Goal: Task Accomplishment & Management: Manage account settings

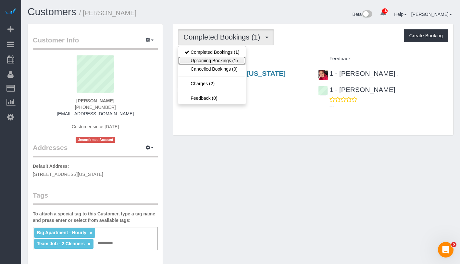
click at [220, 64] on link "Upcoming Bookings (1)" at bounding box center [211, 60] width 67 height 8
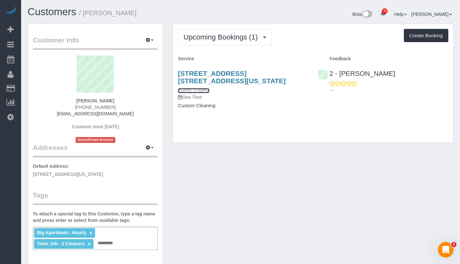
click at [209, 88] on link "09/14/2025 2:00PM" at bounding box center [193, 90] width 31 height 5
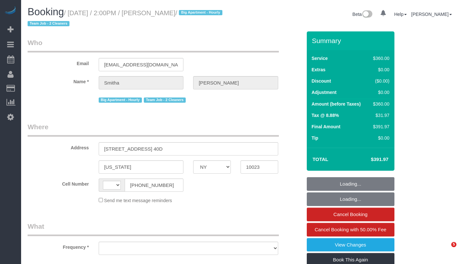
select select "NY"
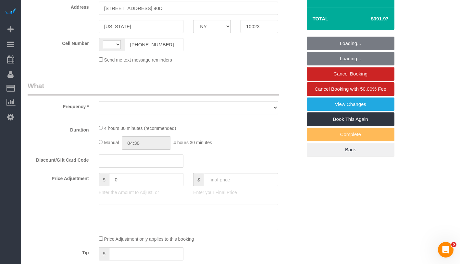
select select "string:US"
select select "object:790"
select select "string:stripe-pm_1RyuzJ4VGloSiKo72c97x6TJ"
select select "270"
select select "spot1"
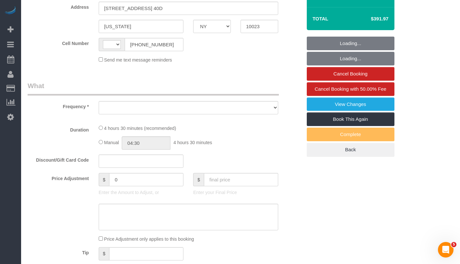
select select "number:62"
select select "number:76"
select select "number:15"
select select "number:5"
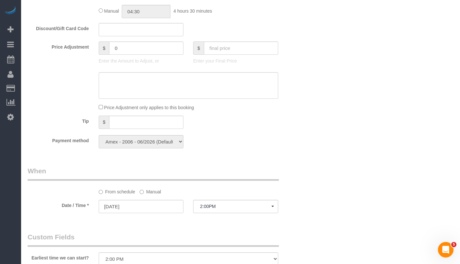
scroll to position [374, 0]
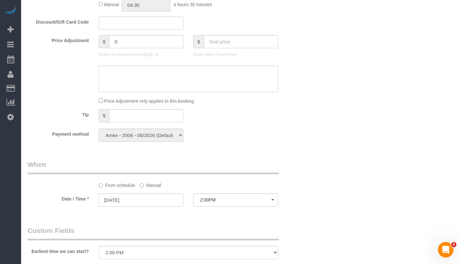
select select "object:1498"
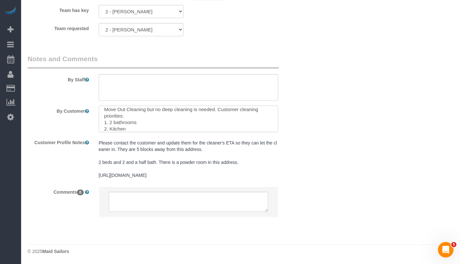
scroll to position [19, 0]
click at [163, 121] on textarea at bounding box center [188, 119] width 179 height 27
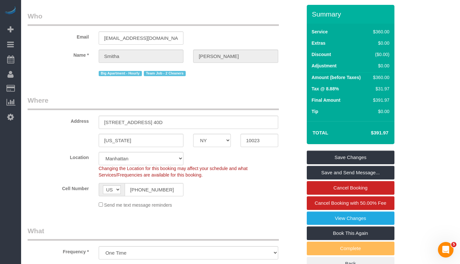
scroll to position [0, 0]
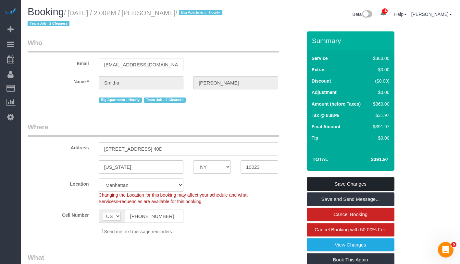
type textarea "Move Out Cleaning but no deep cleaning is needed. Customer cleaning priorities:…"
click at [382, 185] on link "Save Changes" at bounding box center [351, 184] width 88 height 14
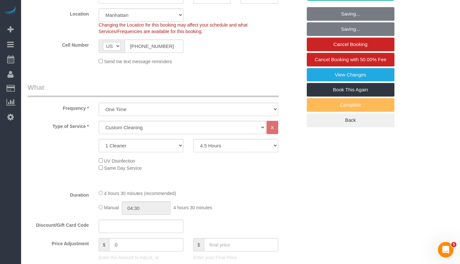
scroll to position [119, 0]
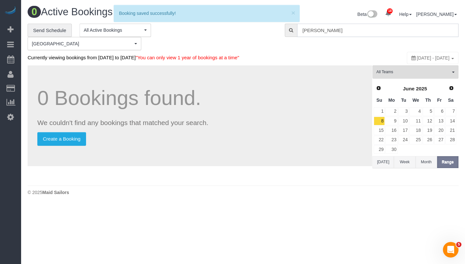
click at [371, 30] on input "Smitha Thomas" at bounding box center [377, 30] width 161 height 13
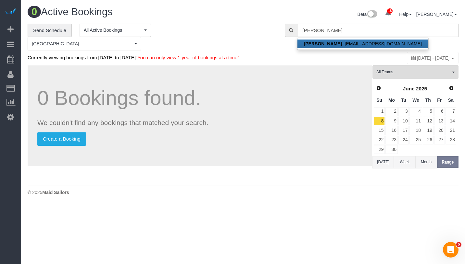
click at [332, 43] on strong "Smitha Thomas" at bounding box center [323, 43] width 38 height 5
type input "smiths171@gmail.com"
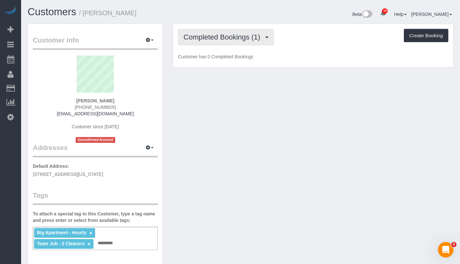
click at [208, 40] on span "Completed Bookings (1)" at bounding box center [223, 37] width 80 height 8
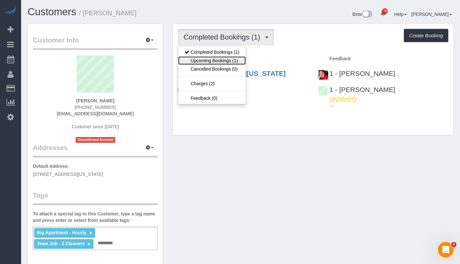
click at [213, 61] on link "Upcoming Bookings (1)" at bounding box center [211, 60] width 67 height 8
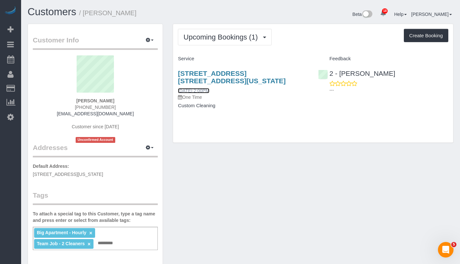
click at [208, 89] on link "09/14/2025 2:00PM" at bounding box center [193, 90] width 31 height 5
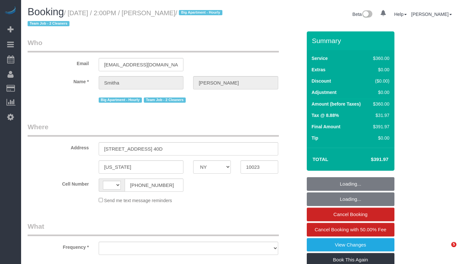
select select "NY"
select select "string:[GEOGRAPHIC_DATA]"
select select "object:792"
select select "string:stripe-pm_1RyuzJ4VGloSiKo72c97x6TJ"
select select "270"
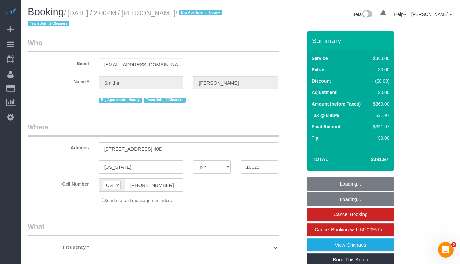
select select "spot1"
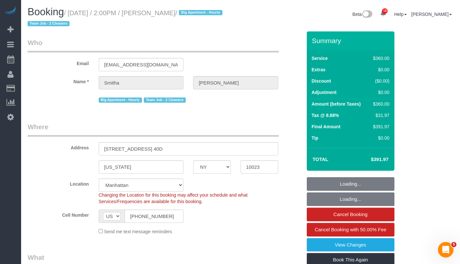
select select "object:1498"
select select "number:62"
select select "number:76"
select select "number:15"
select select "number:5"
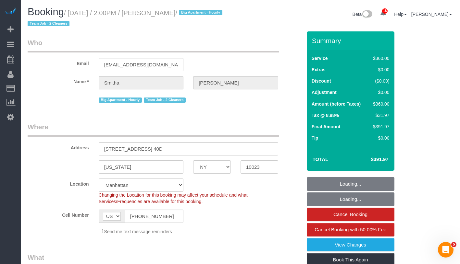
drag, startPoint x: 88, startPoint y: 12, endPoint x: 216, endPoint y: 13, distance: 128.5
click at [216, 13] on small "/ September 14, 2025 / 2:00PM / Smitha Thomas / Big Apartment - Hourly Team Job…" at bounding box center [126, 18] width 197 height 18
click at [164, 14] on small "/ September 14, 2025 / 2:00PM / Smitha Thomas / Big Apartment - Hourly Team Job…" at bounding box center [126, 18] width 197 height 18
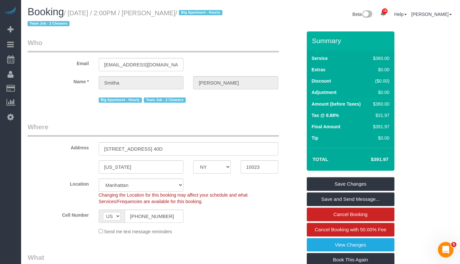
drag, startPoint x: 166, startPoint y: 13, endPoint x: 213, endPoint y: 13, distance: 46.4
click at [213, 13] on small "/ September 14, 2025 / 2:00PM / Smitha Thomas / Big Apartment - Hourly Team Job…" at bounding box center [126, 18] width 197 height 18
copy small "[PERSON_NAME]"
drag, startPoint x: 74, startPoint y: 12, endPoint x: 214, endPoint y: 11, distance: 140.2
click at [214, 11] on small "/ September 14, 2025 / 2:00PM / Smitha Thomas / Big Apartment - Hourly Team Job…" at bounding box center [126, 18] width 197 height 18
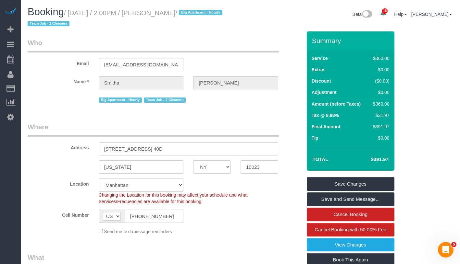
copy small "September 14, 2025 / 2:00PM / Smitha Thomas"
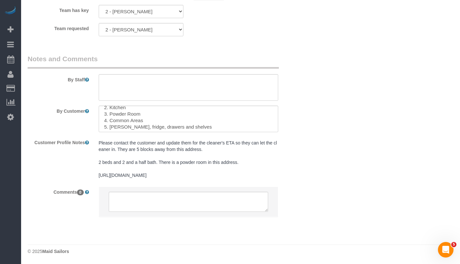
scroll to position [26, 0]
drag, startPoint x: 109, startPoint y: 118, endPoint x: 198, endPoint y: 119, distance: 88.6
click at [198, 119] on textarea at bounding box center [188, 119] width 179 height 27
drag, startPoint x: 119, startPoint y: 119, endPoint x: 208, endPoint y: 119, distance: 88.9
click at [208, 119] on textarea at bounding box center [188, 119] width 179 height 27
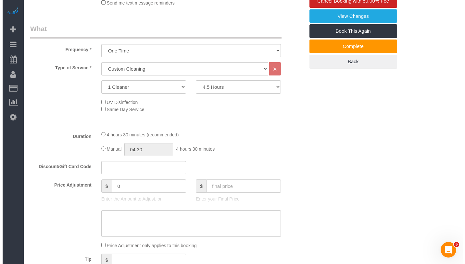
scroll to position [0, 0]
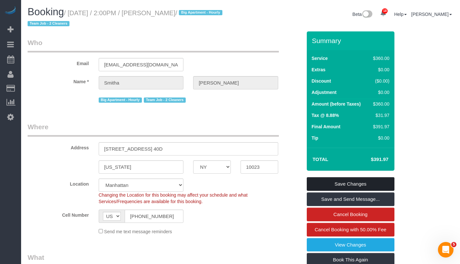
type textarea "Move Out Cleaning but no deep cleaning is needed. Customer cleaning priorities:…"
click at [344, 180] on link "Save Changes" at bounding box center [351, 184] width 88 height 14
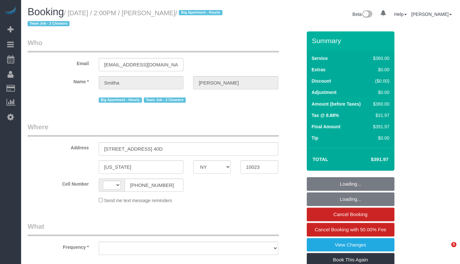
select select "NY"
select select "string:[GEOGRAPHIC_DATA]"
select select "object:543"
select select "270"
select select "number:62"
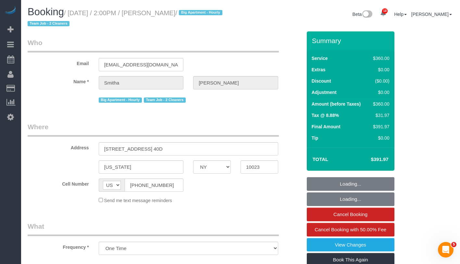
select select "number:76"
select select "number:15"
select select "number:5"
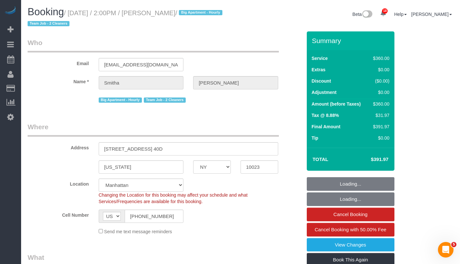
select select "string:stripe-pm_1RyuzJ4VGloSiKo72c97x6TJ"
select select "spot1"
select select "object:1498"
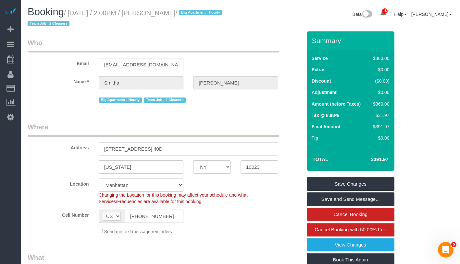
drag, startPoint x: 152, startPoint y: 149, endPoint x: 186, endPoint y: 149, distance: 33.1
click at [186, 149] on input "[STREET_ADDRESS] 40D" at bounding box center [188, 148] width 179 height 13
drag, startPoint x: 167, startPoint y: 13, endPoint x: 214, endPoint y: 14, distance: 47.7
click at [214, 14] on small "/ September 14, 2025 / 2:00PM / Smitha Thomas / Big Apartment - Hourly Team Job…" at bounding box center [126, 18] width 197 height 18
copy small "[PERSON_NAME]"
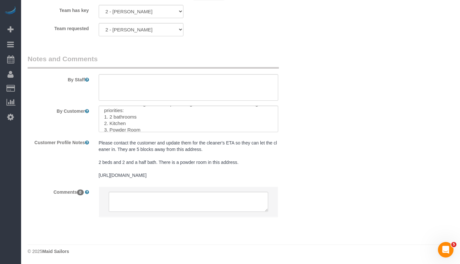
scroll to position [26, 0]
drag, startPoint x: 109, startPoint y: 119, endPoint x: 192, endPoint y: 119, distance: 83.1
click at [192, 119] on textarea at bounding box center [188, 119] width 179 height 27
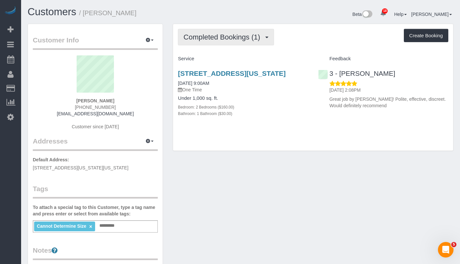
click at [247, 38] on span "Completed Bookings (1)" at bounding box center [223, 37] width 80 height 8
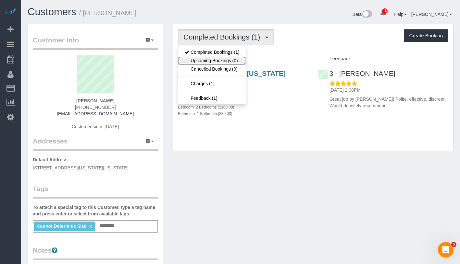
click at [221, 62] on link "Upcoming Bookings (0)" at bounding box center [211, 60] width 67 height 8
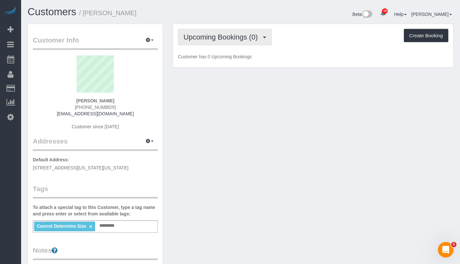
click at [211, 37] on span "Upcoming Bookings (0)" at bounding box center [222, 37] width 78 height 8
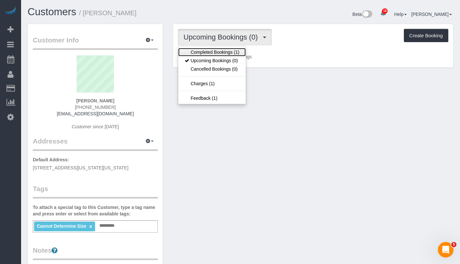
click at [208, 50] on link "Completed Bookings (1)" at bounding box center [211, 52] width 67 height 8
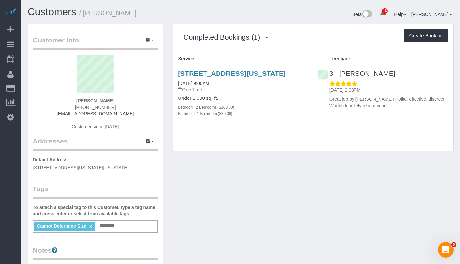
drag, startPoint x: 80, startPoint y: 101, endPoint x: 123, endPoint y: 101, distance: 42.8
click at [123, 101] on div "Pierre Marboeuf (646) 384-5355 pierre.marboeuf@gmail.com Customer since 2024" at bounding box center [95, 95] width 125 height 81
copy strong "Pierre Marboeuf"
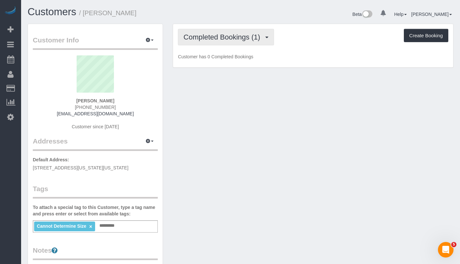
click at [235, 34] on span "Completed Bookings (1)" at bounding box center [223, 37] width 80 height 8
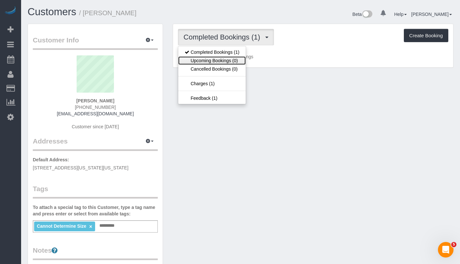
click at [219, 62] on link "Upcoming Bookings (0)" at bounding box center [211, 60] width 67 height 8
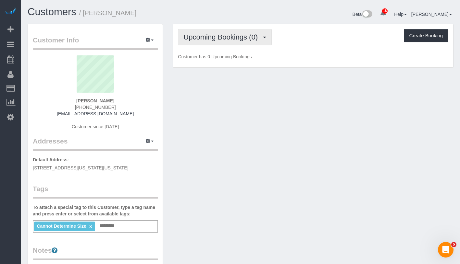
click at [237, 35] on span "Upcoming Bookings (0)" at bounding box center [222, 37] width 78 height 8
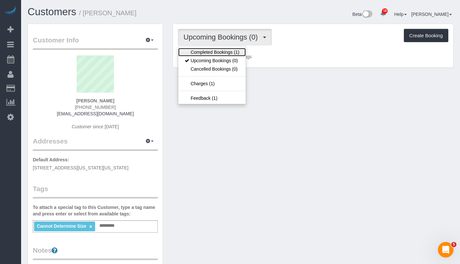
click at [214, 55] on link "Completed Bookings (1)" at bounding box center [211, 52] width 67 height 8
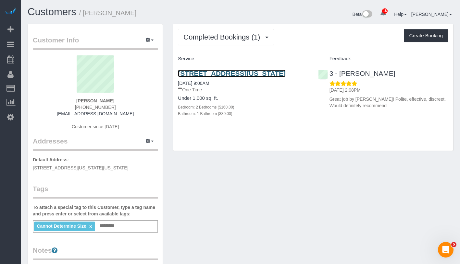
click at [203, 72] on link "[STREET_ADDRESS][US_STATE]" at bounding box center [232, 73] width 108 height 7
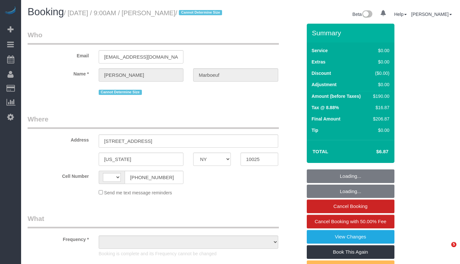
select select "NY"
select select "string:US"
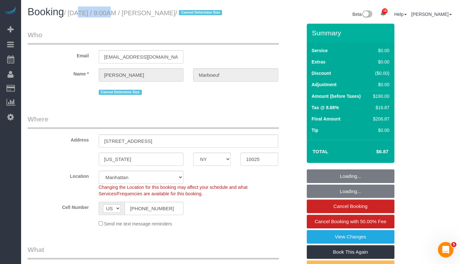
select select "object:793"
select select "2"
select select "number:89"
select select "number:70"
select select "number:15"
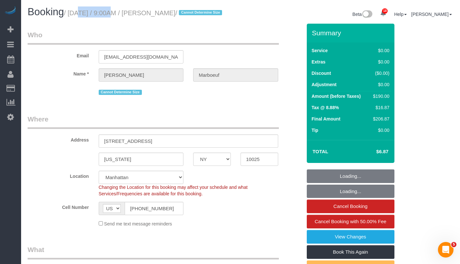
select select "number:5"
select select "object:1475"
select select "string:stripe-pm_1S3SAO4VGloSiKo7XeVz2pEp"
click at [220, 14] on h1 "Booking / September 13, 2025 / 9:00AM / Pierre Marboeuf / Cannot Determine Size" at bounding box center [132, 11] width 208 height 11
select select "spot1"
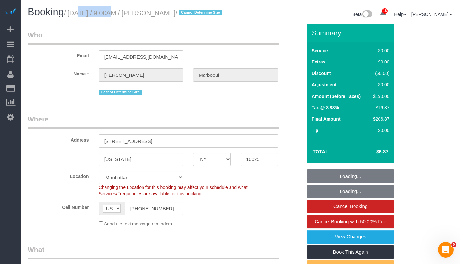
select select "2"
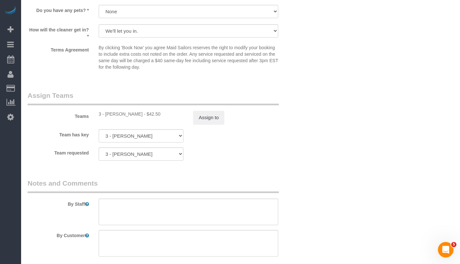
scroll to position [784, 0]
